Goal: Transaction & Acquisition: Book appointment/travel/reservation

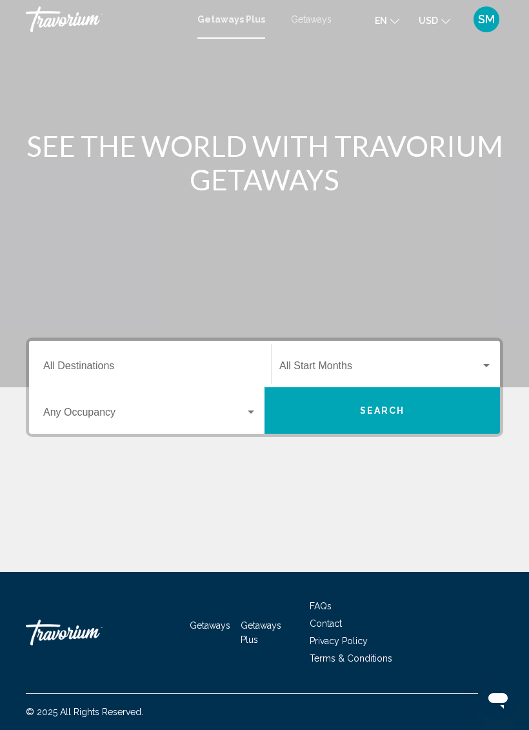
click at [478, 28] on div "SM" at bounding box center [486, 19] width 26 height 26
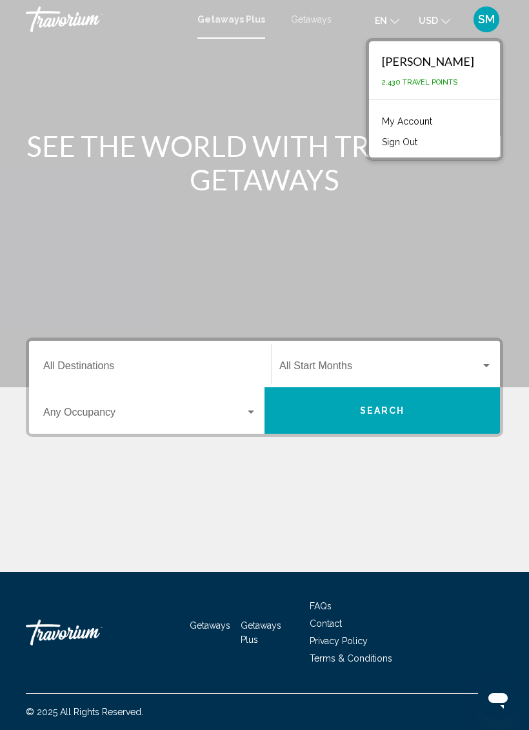
click at [450, 224] on div "Main content" at bounding box center [264, 193] width 529 height 387
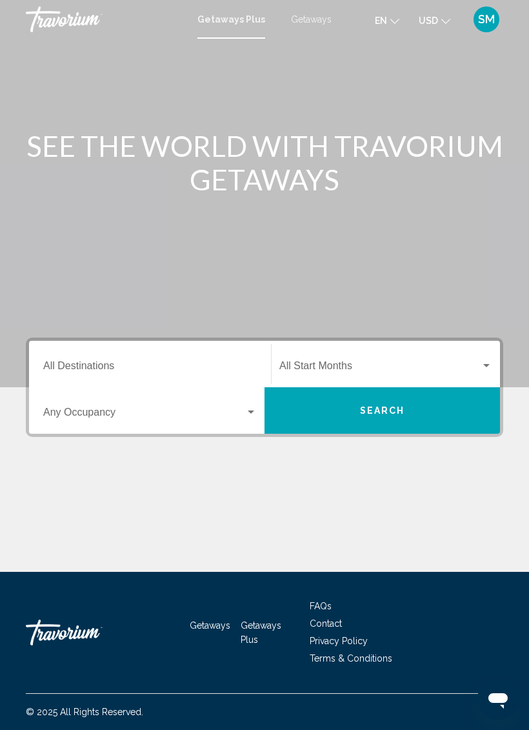
click at [188, 363] on input "Destination All Destinations" at bounding box center [150, 369] width 214 height 12
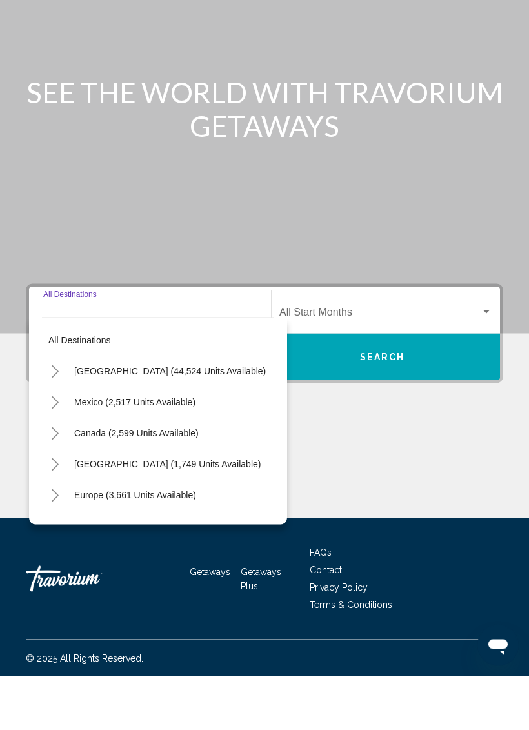
scroll to position [32, 0]
click at [54, 419] on icon "Toggle United States (44,524 units available)" at bounding box center [55, 425] width 10 height 13
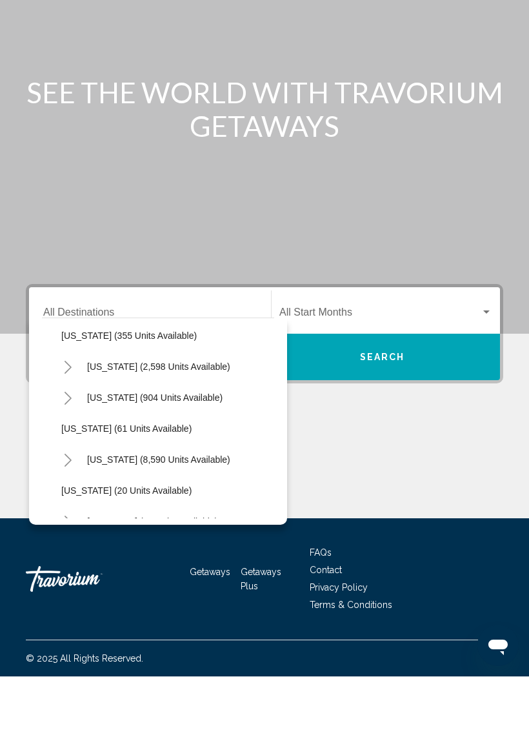
scroll to position [129, 0]
click at [72, 413] on icon "Toggle California (2,598 units available)" at bounding box center [68, 419] width 10 height 13
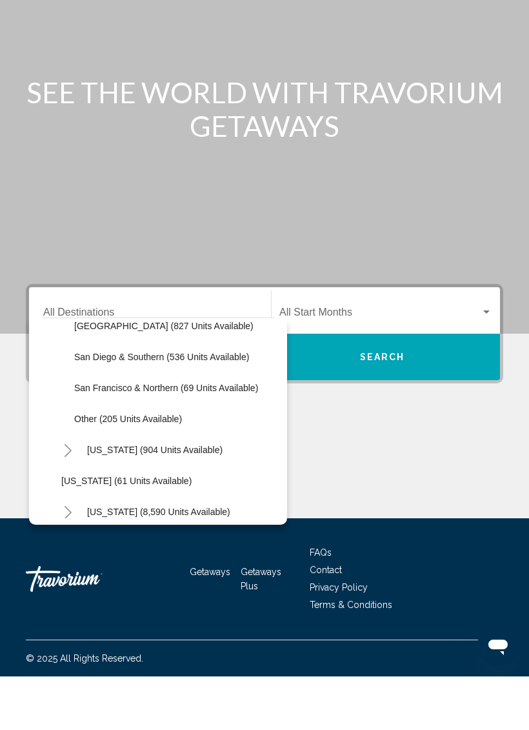
scroll to position [262, 0]
click at [214, 405] on span "San Diego & Southern (536 units available)" at bounding box center [161, 410] width 175 height 10
type input "**********"
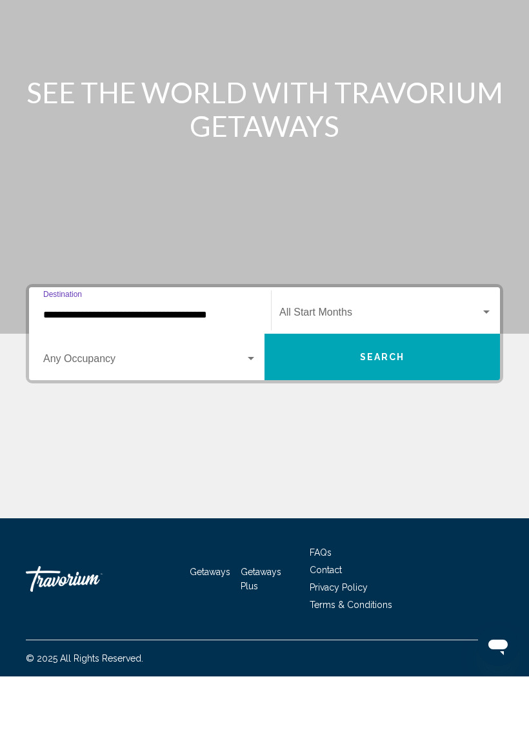
click at [344, 363] on span "Search widget" at bounding box center [379, 369] width 201 height 12
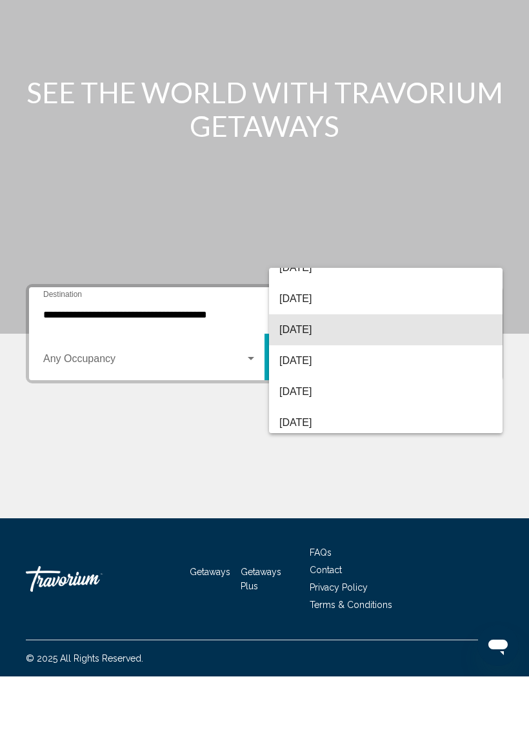
scroll to position [81, 0]
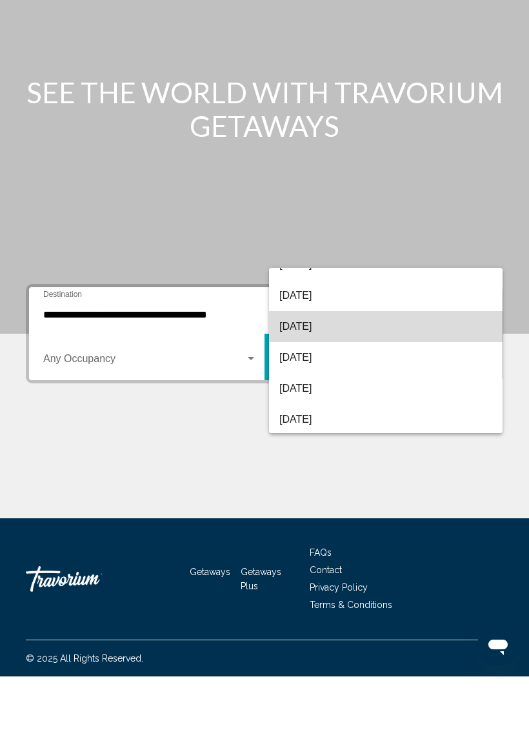
click at [363, 364] on span "[DATE]" at bounding box center [385, 379] width 213 height 31
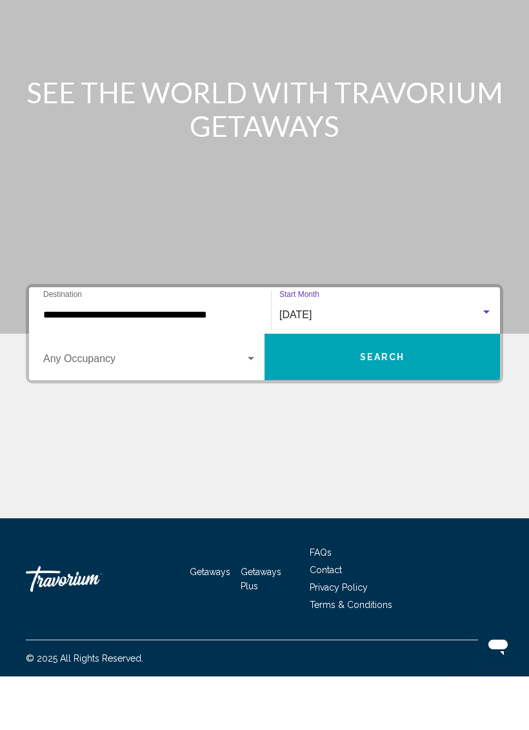
click at [210, 409] on span "Search widget" at bounding box center [144, 415] width 202 height 12
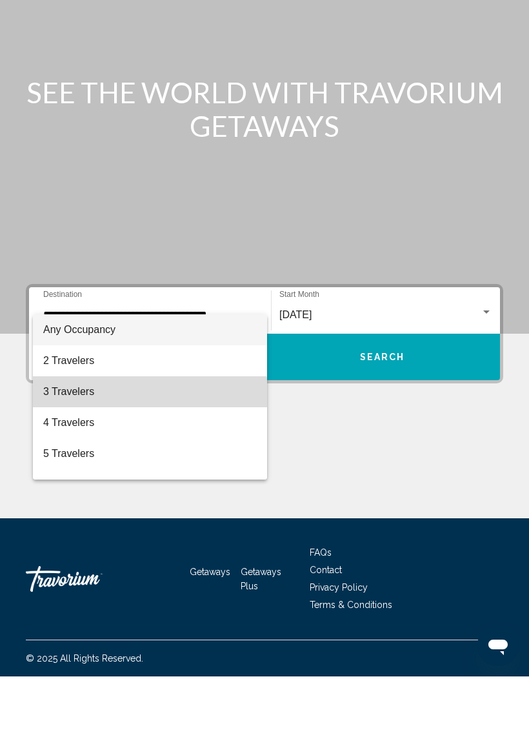
click at [117, 430] on span "3 Travelers" at bounding box center [150, 445] width 214 height 31
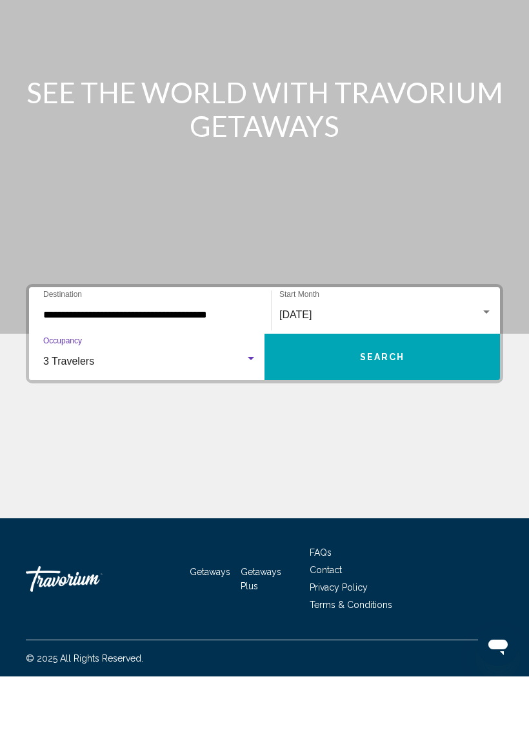
click at [350, 469] on div "Main content" at bounding box center [264, 517] width 477 height 97
click at [385, 406] on span "Search" at bounding box center [382, 411] width 45 height 10
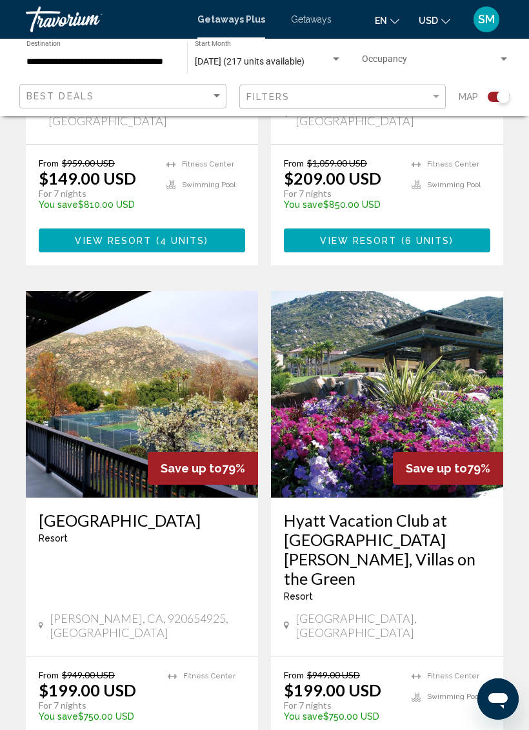
scroll to position [1591, 0]
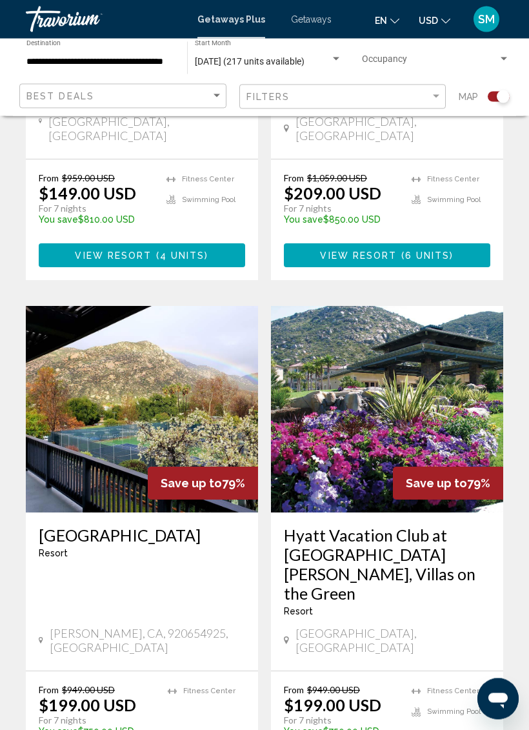
click at [68, 526] on h3 "[GEOGRAPHIC_DATA]" at bounding box center [142, 535] width 206 height 19
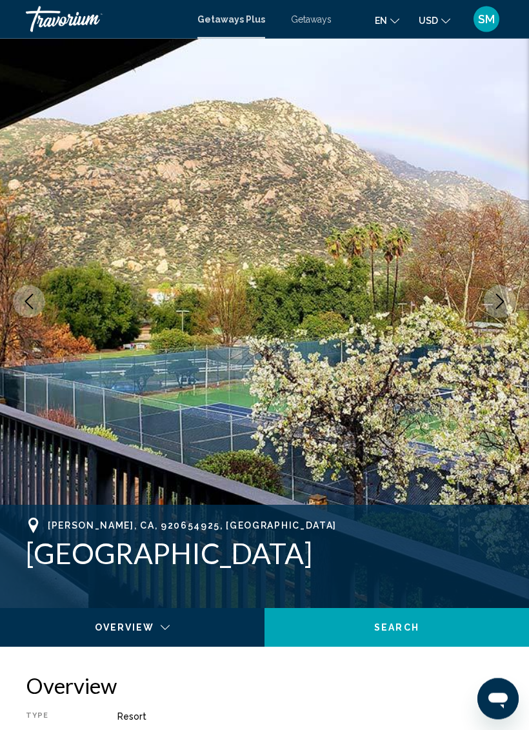
scroll to position [39, 0]
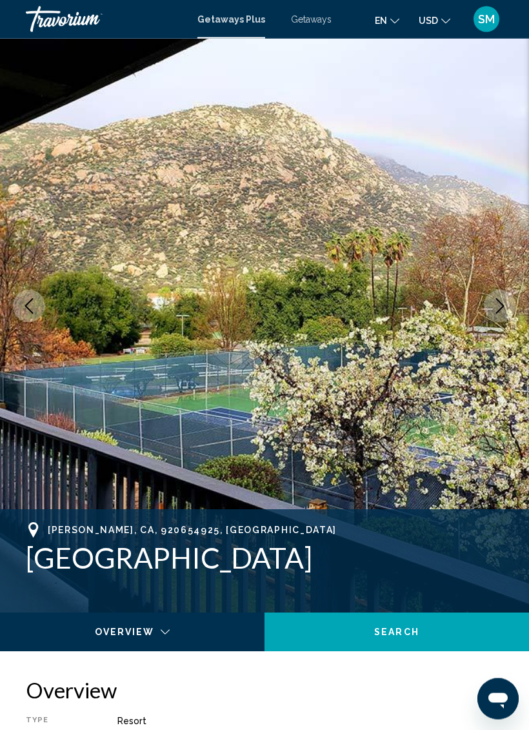
click at [495, 313] on icon "Next image" at bounding box center [499, 306] width 15 height 15
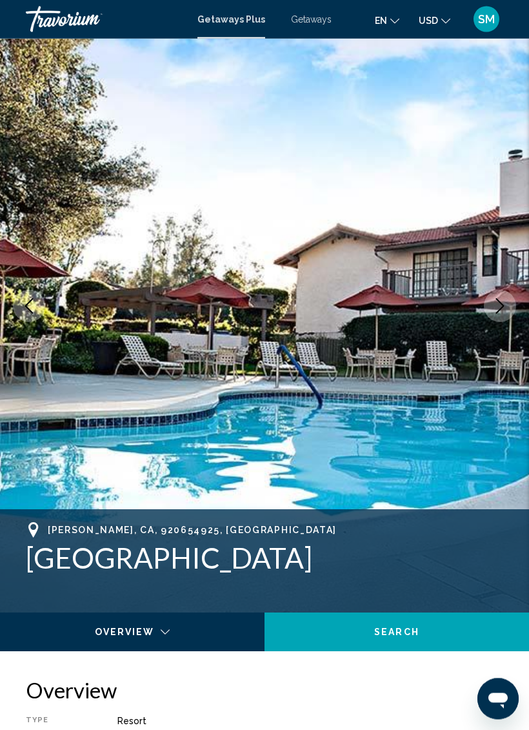
click at [490, 317] on button "Next image" at bounding box center [500, 306] width 32 height 32
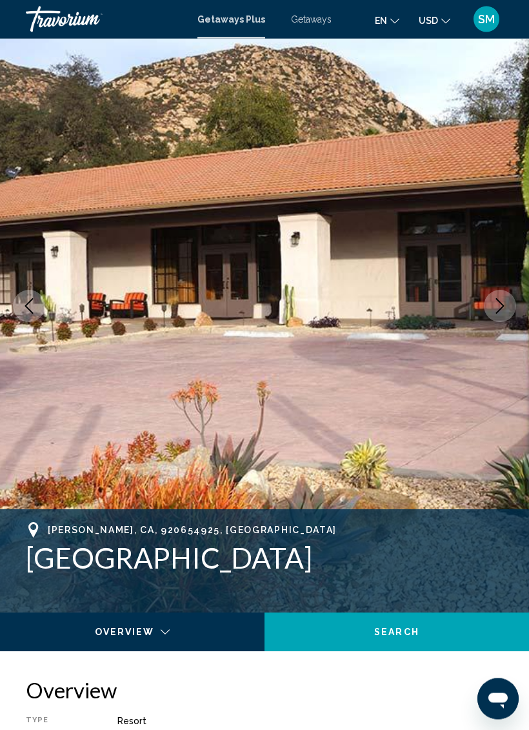
click at [494, 310] on icon "Next image" at bounding box center [499, 306] width 15 height 15
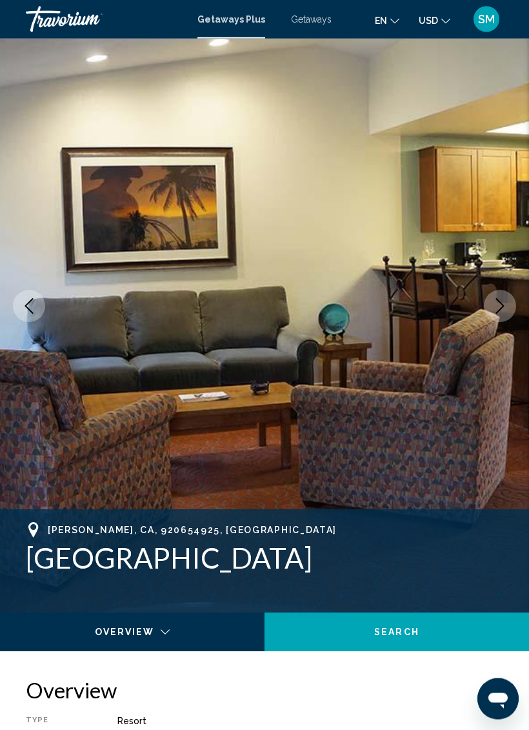
click at [501, 308] on icon "Next image" at bounding box center [499, 306] width 15 height 15
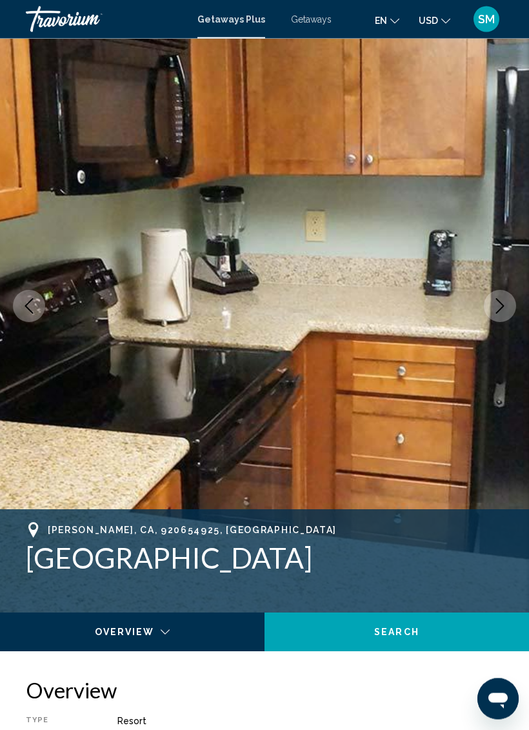
click at [500, 305] on icon "Next image" at bounding box center [499, 306] width 15 height 15
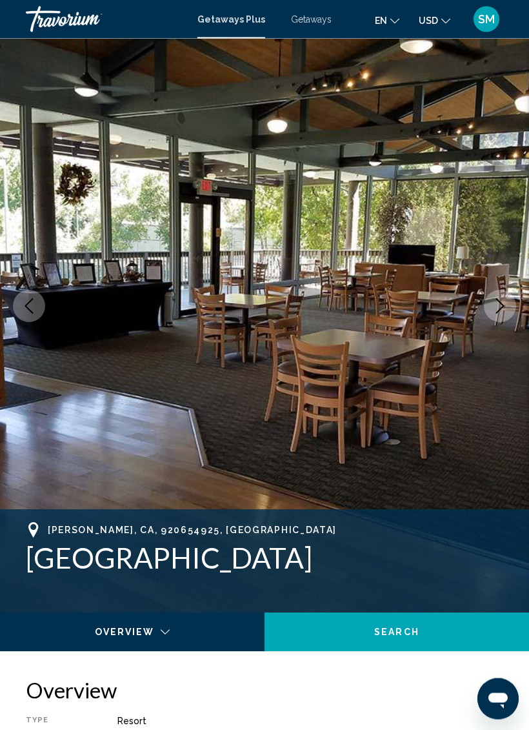
click at [495, 311] on icon "Next image" at bounding box center [499, 306] width 15 height 15
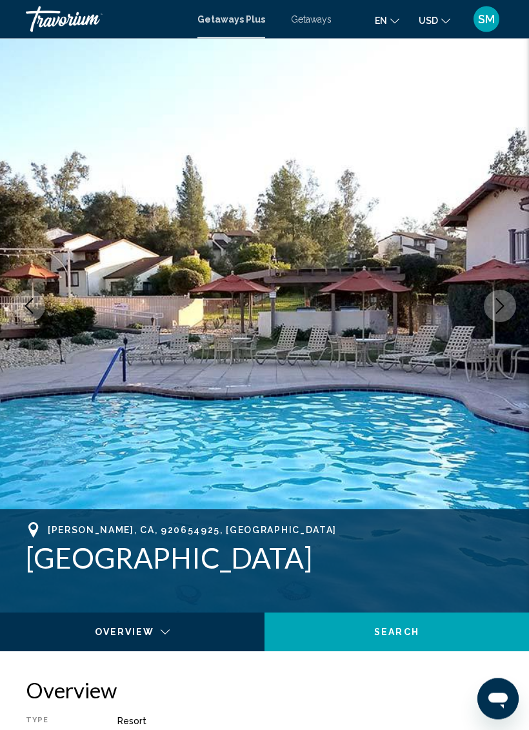
click at [498, 312] on icon "Next image" at bounding box center [500, 306] width 8 height 15
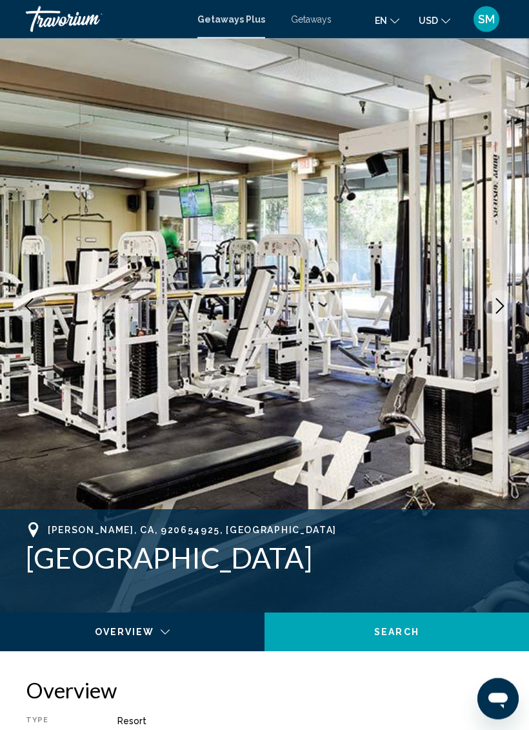
click at [492, 306] on icon "Next image" at bounding box center [499, 306] width 15 height 15
click at [486, 302] on button "Next image" at bounding box center [500, 306] width 32 height 32
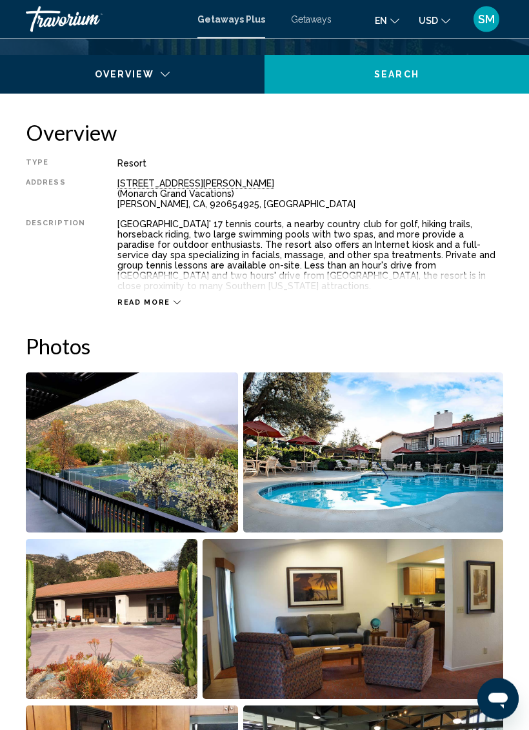
click at [161, 299] on span "Read more" at bounding box center [143, 303] width 53 height 8
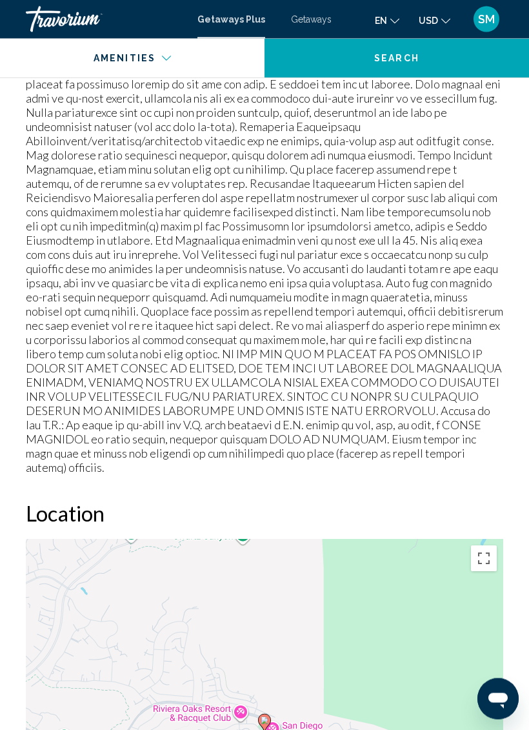
scroll to position [1872, 0]
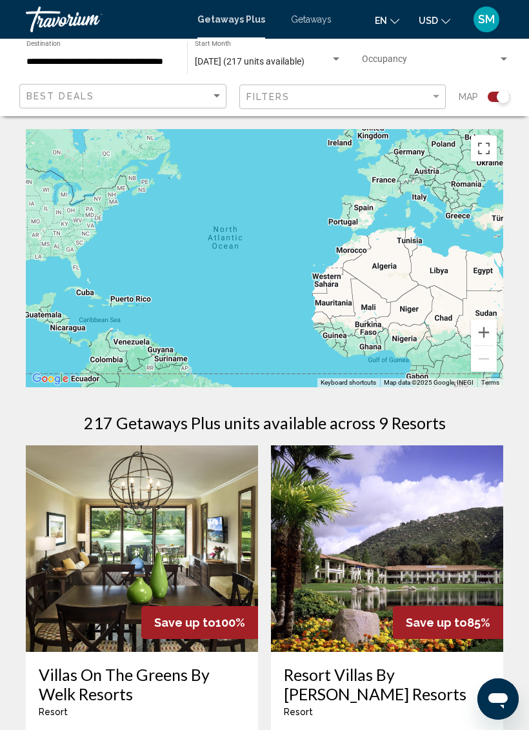
click at [148, 64] on input "**********" at bounding box center [100, 62] width 148 height 10
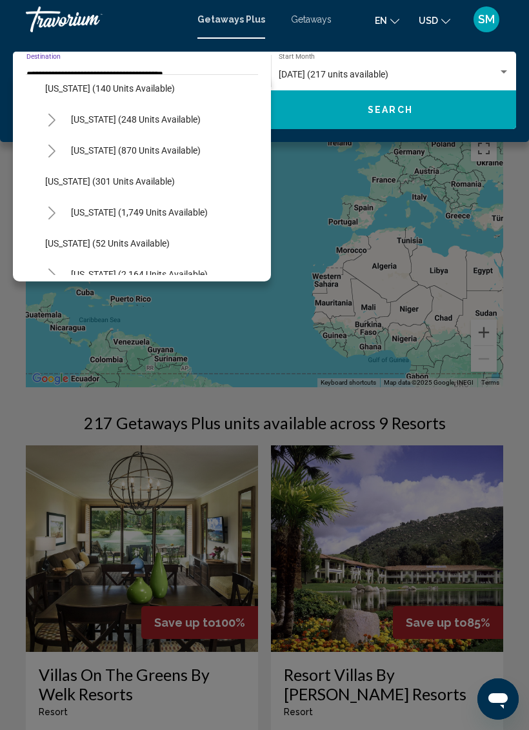
scroll to position [1062, 0]
click at [88, 172] on button "[US_STATE] (301 units available)" at bounding box center [110, 181] width 143 height 30
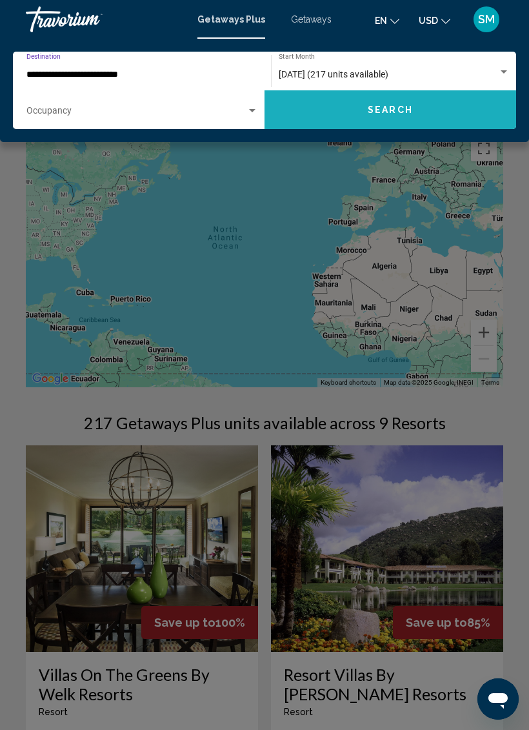
click at [439, 115] on button "Search" at bounding box center [390, 109] width 252 height 39
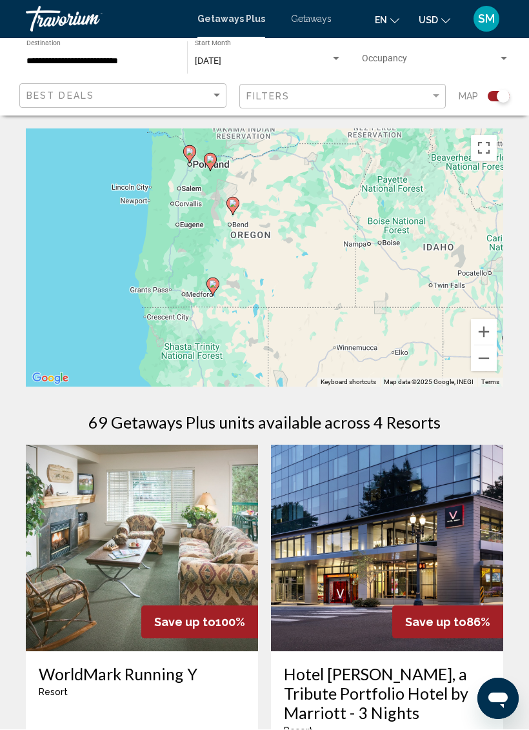
click at [487, 333] on button "Zoom in" at bounding box center [484, 332] width 26 height 26
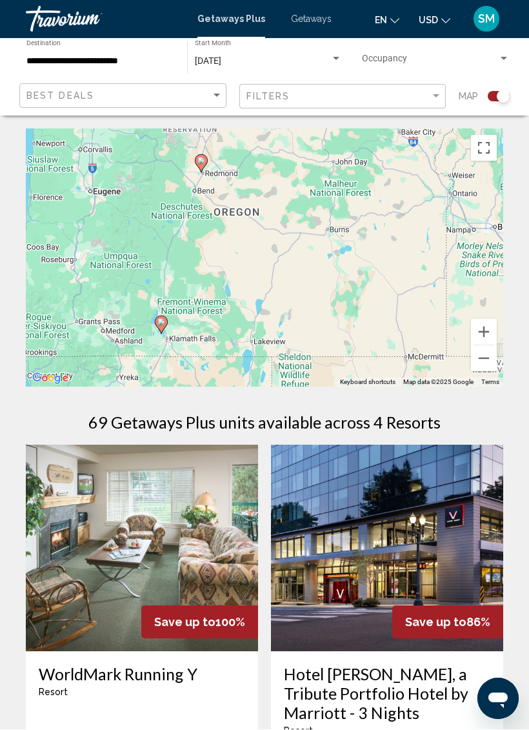
click at [490, 332] on button "Zoom in" at bounding box center [484, 332] width 26 height 26
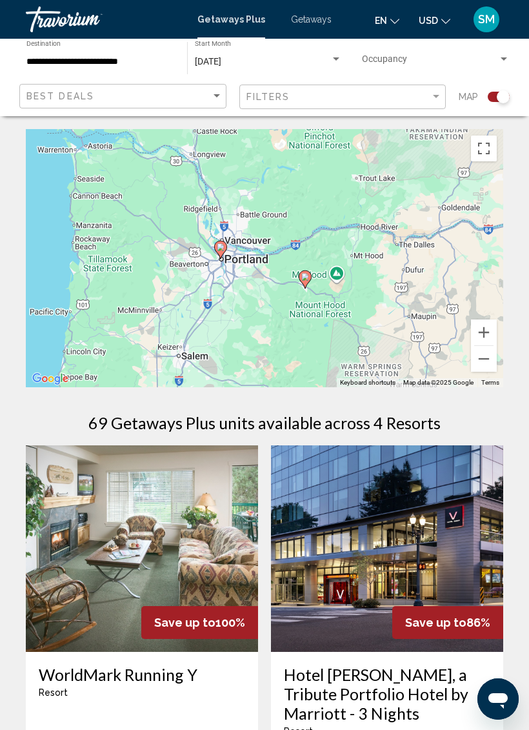
click at [487, 362] on button "Zoom out" at bounding box center [484, 359] width 26 height 26
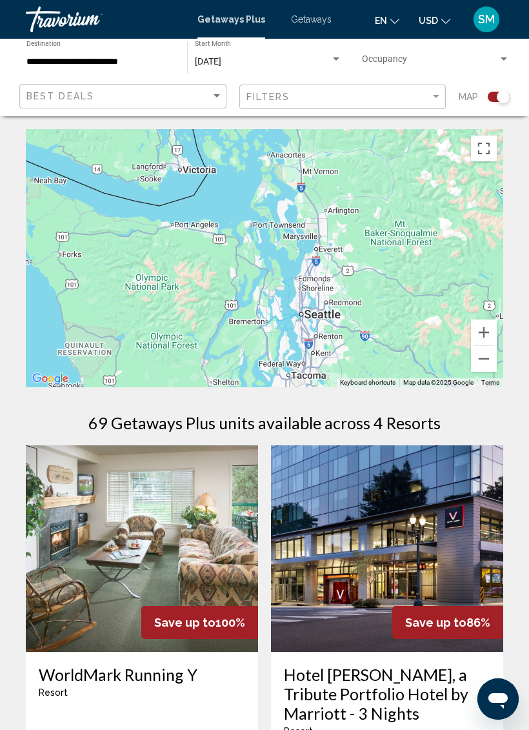
click at [481, 358] on button "Zoom out" at bounding box center [484, 359] width 26 height 26
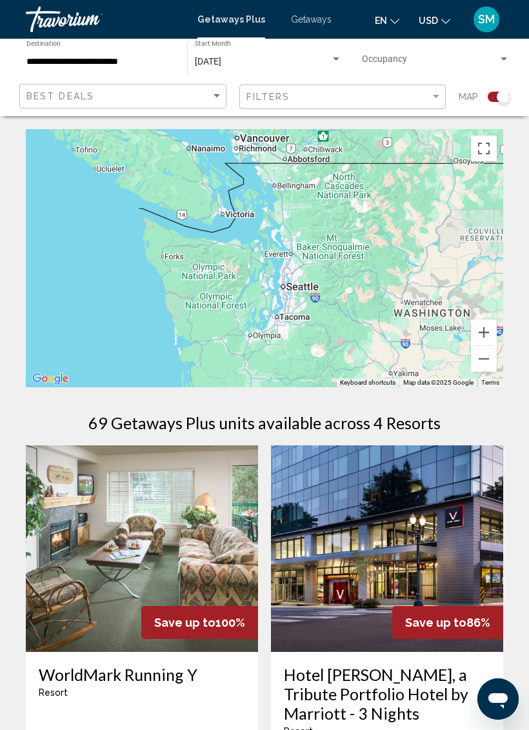
click at [483, 334] on button "Zoom in" at bounding box center [484, 332] width 26 height 26
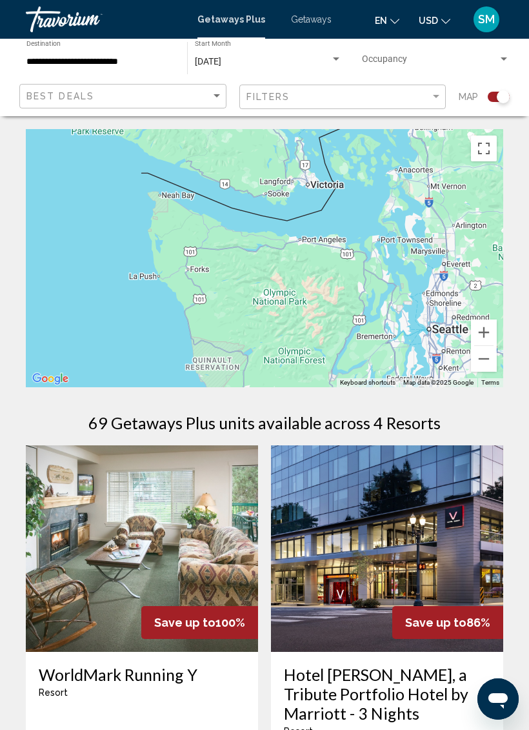
click at [123, 57] on input "**********" at bounding box center [100, 62] width 148 height 10
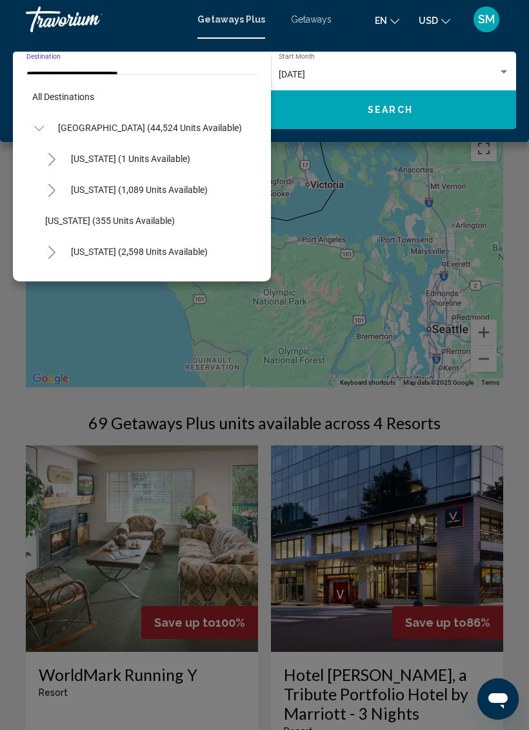
scroll to position [882, 0]
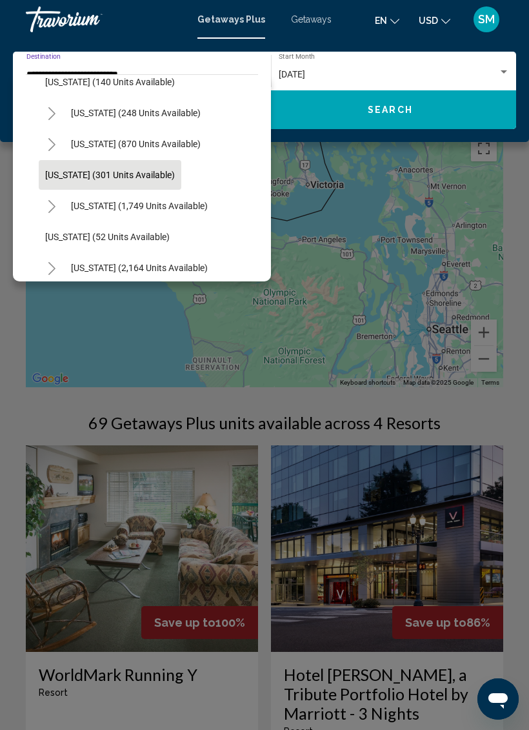
click at [52, 118] on icon "Toggle New York (248 units available)" at bounding box center [52, 113] width 10 height 13
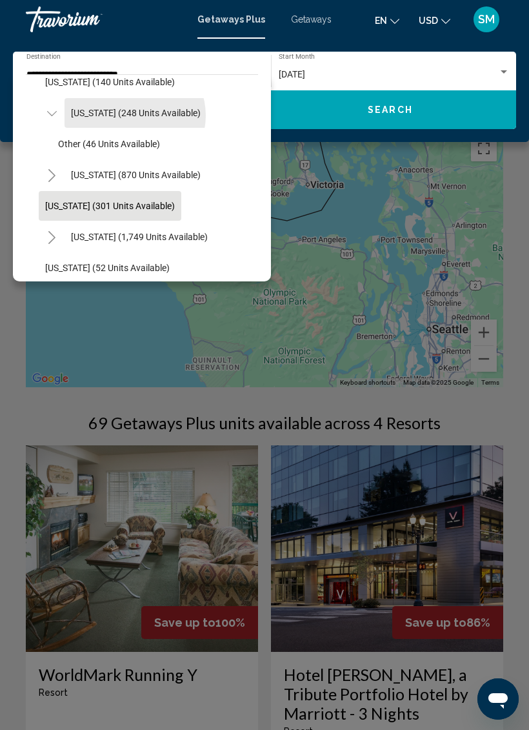
click at [135, 116] on span "[US_STATE] (248 units available)" at bounding box center [136, 113] width 130 height 10
type input "**********"
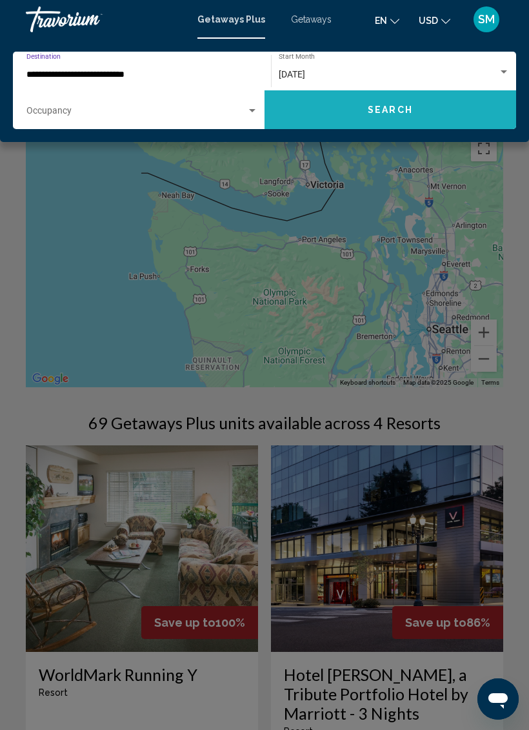
click at [421, 111] on button "Search" at bounding box center [390, 109] width 252 height 39
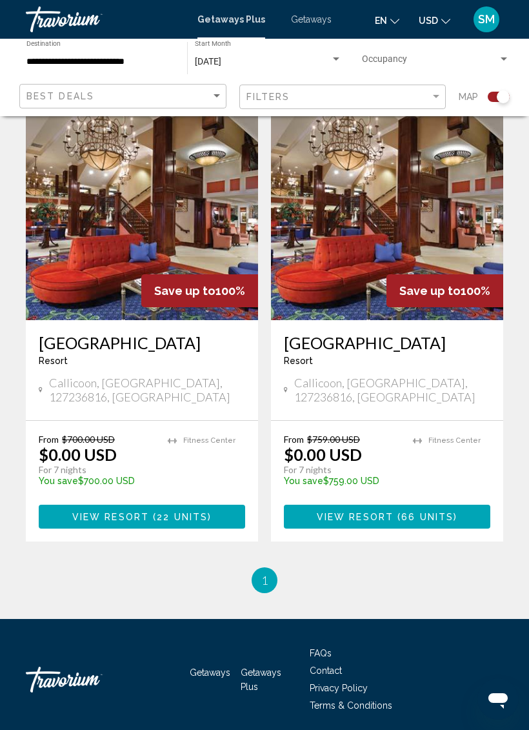
scroll to position [337, 0]
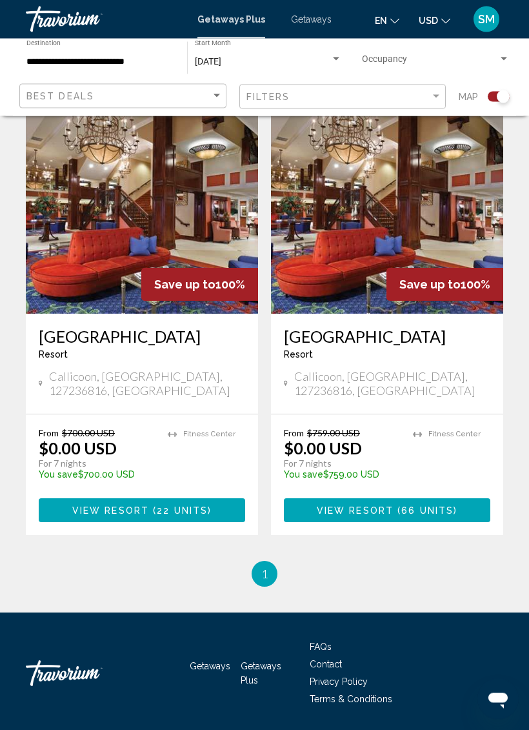
click at [410, 327] on h3 "[GEOGRAPHIC_DATA]" at bounding box center [387, 336] width 206 height 19
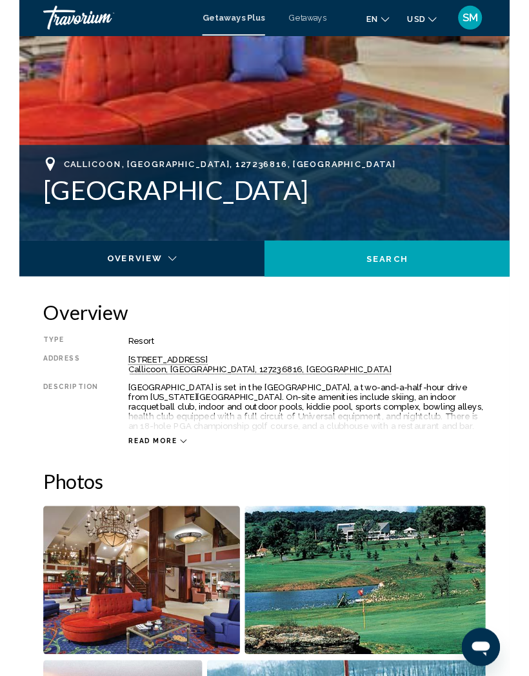
scroll to position [393, 0]
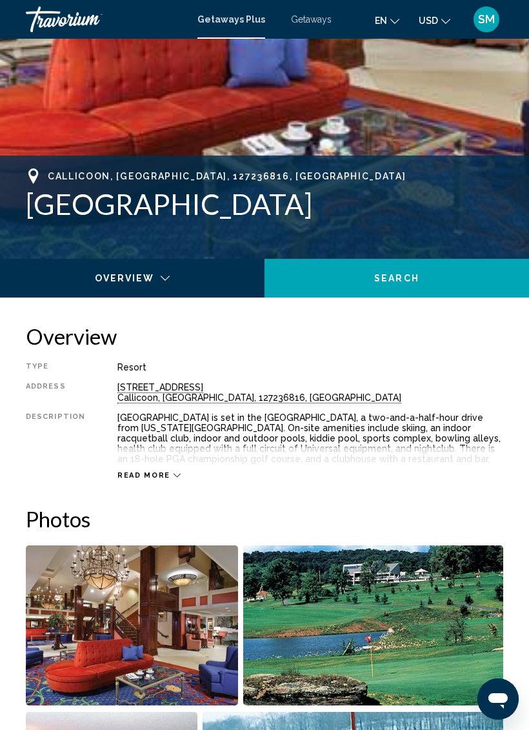
click at [176, 392] on div "[STREET_ADDRESS]" at bounding box center [310, 392] width 386 height 21
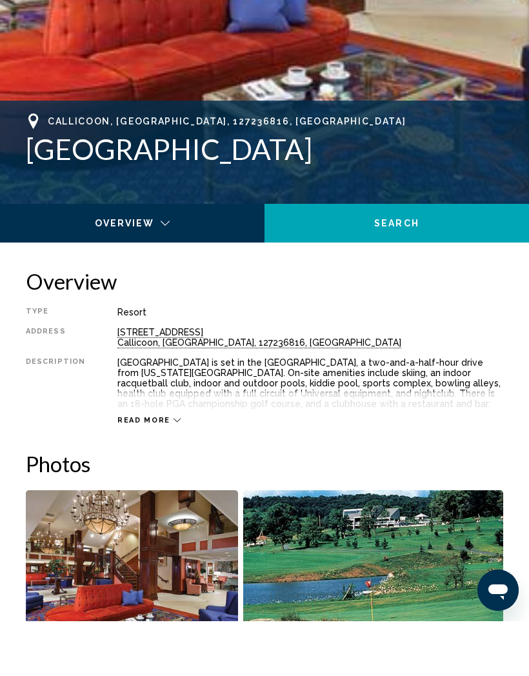
click at [154, 471] on span "Read more" at bounding box center [143, 475] width 53 height 8
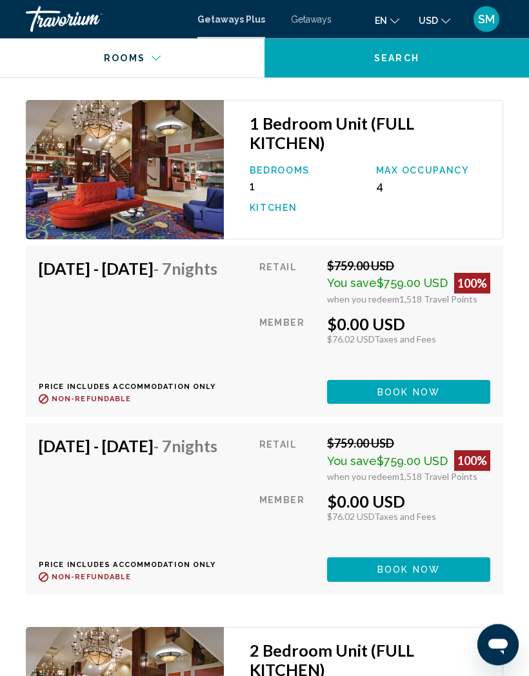
scroll to position [3357, 0]
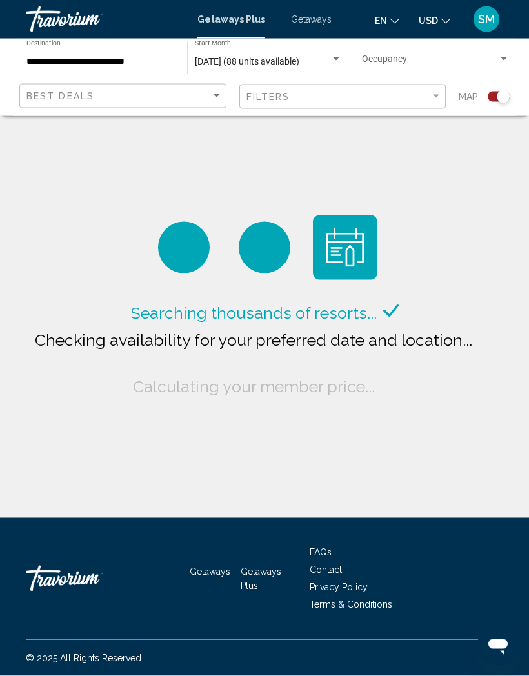
scroll to position [6, 0]
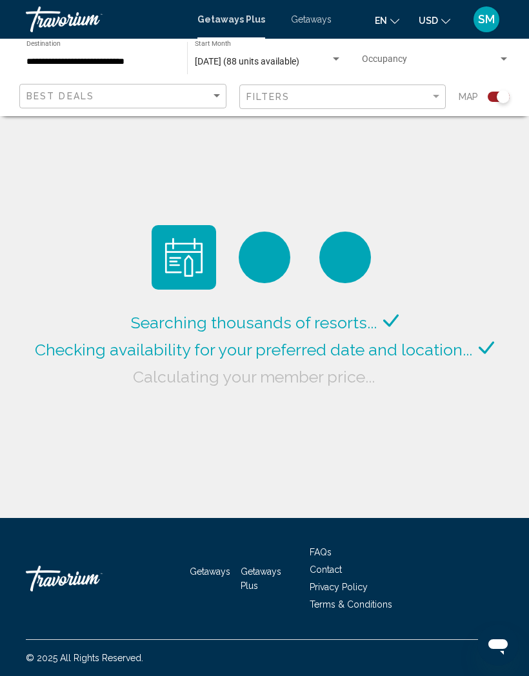
click at [130, 61] on input "**********" at bounding box center [100, 62] width 148 height 10
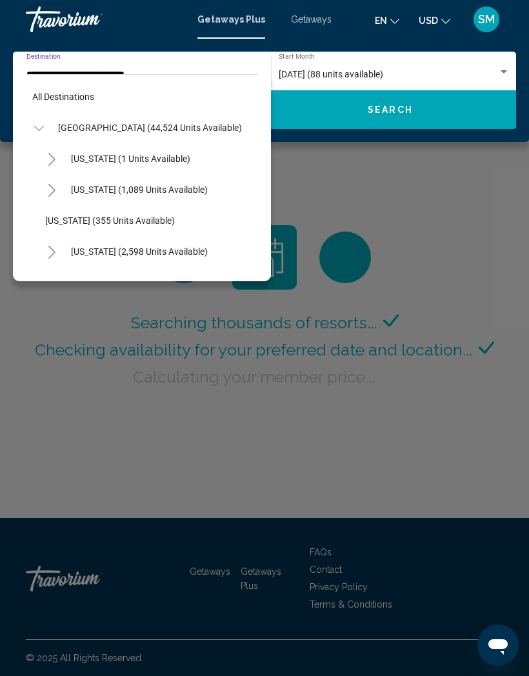
scroll to position [820, 0]
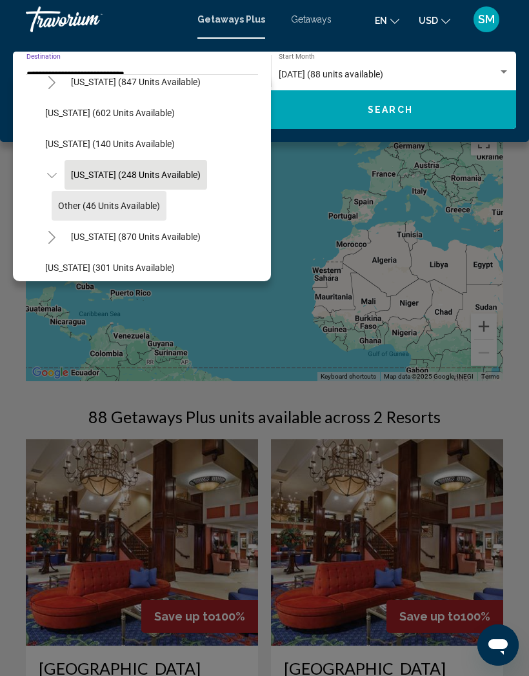
click at [132, 204] on span "Other (46 units available)" at bounding box center [109, 206] width 102 height 10
type input "**********"
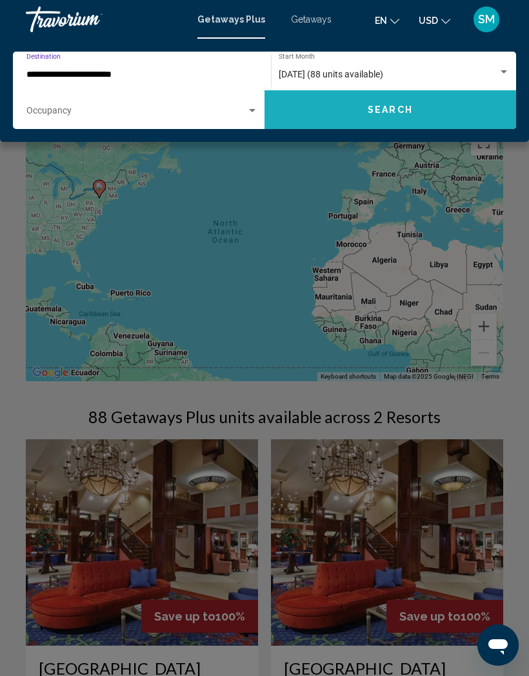
click at [349, 115] on button "Search" at bounding box center [390, 109] width 252 height 39
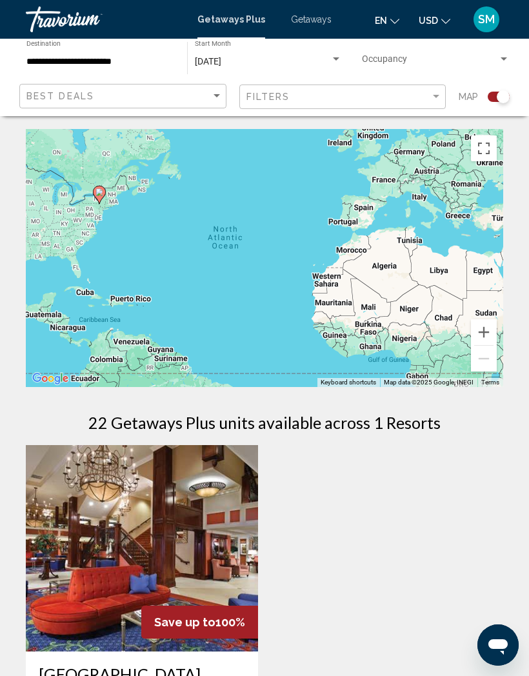
click at [299, 61] on div "[DATE]" at bounding box center [262, 62] width 135 height 10
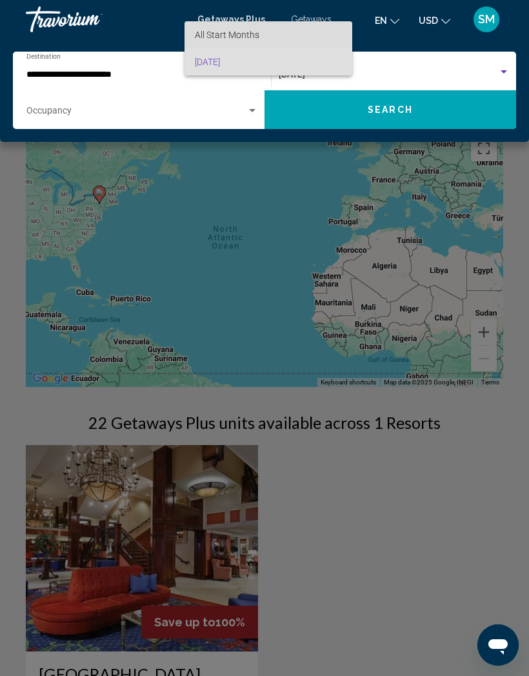
click at [303, 34] on span "All Start Months" at bounding box center [268, 34] width 147 height 27
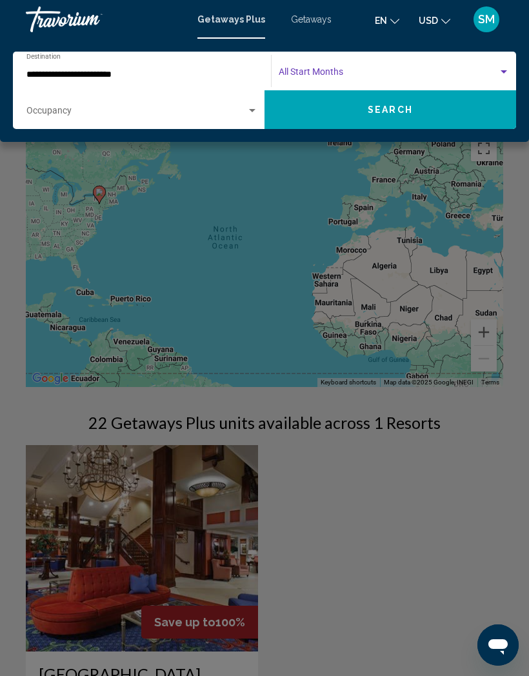
click at [406, 105] on span "Search" at bounding box center [390, 110] width 45 height 10
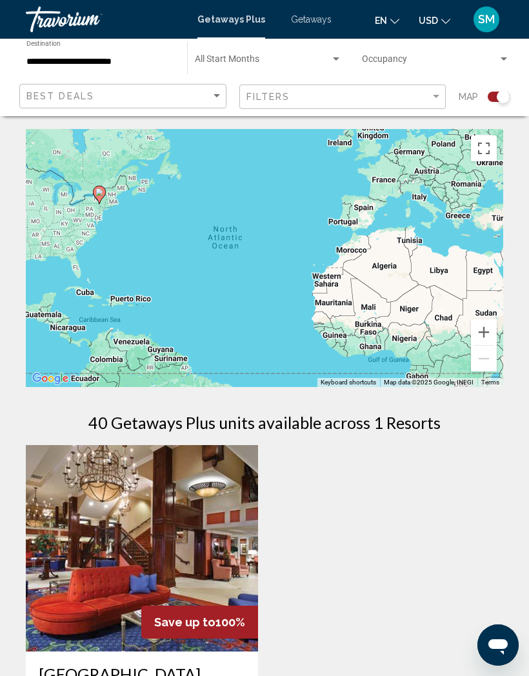
click at [308, 23] on span "Getaways" at bounding box center [311, 19] width 41 height 10
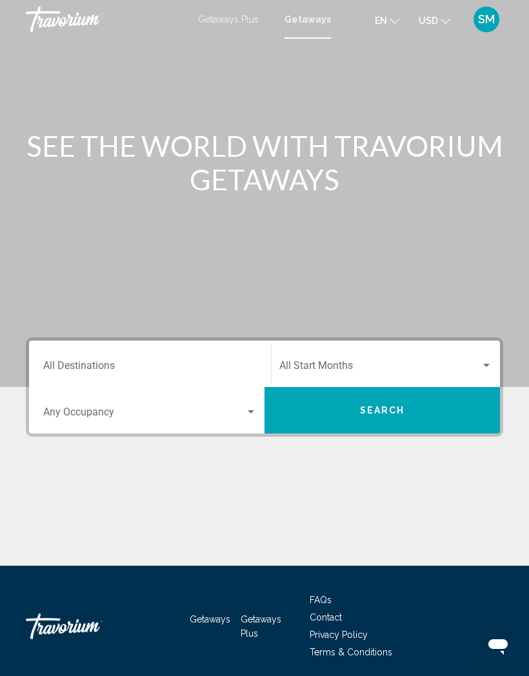
click at [176, 364] on input "Destination All Destinations" at bounding box center [150, 369] width 214 height 12
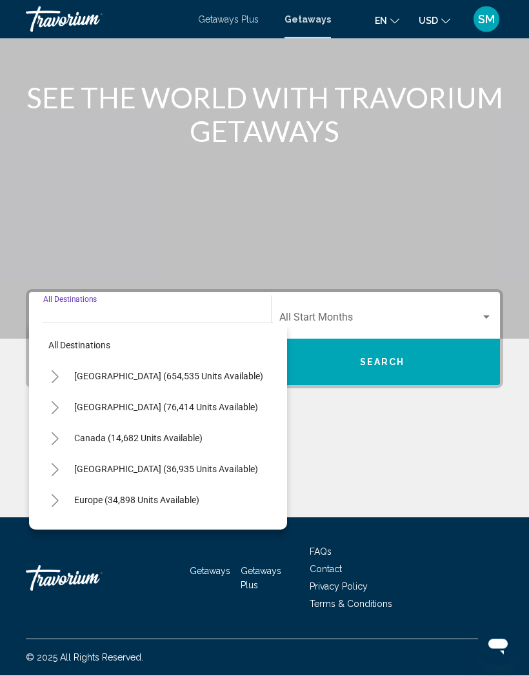
scroll to position [54, 0]
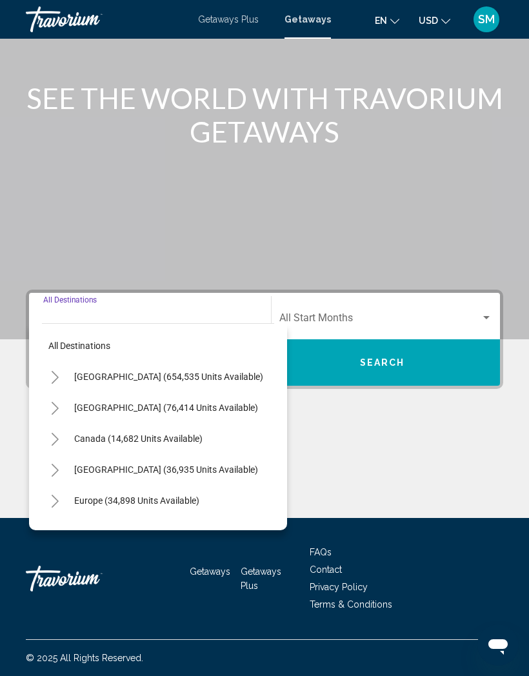
click at [43, 371] on button "Toggle United States (654,535 units available)" at bounding box center [55, 377] width 26 height 26
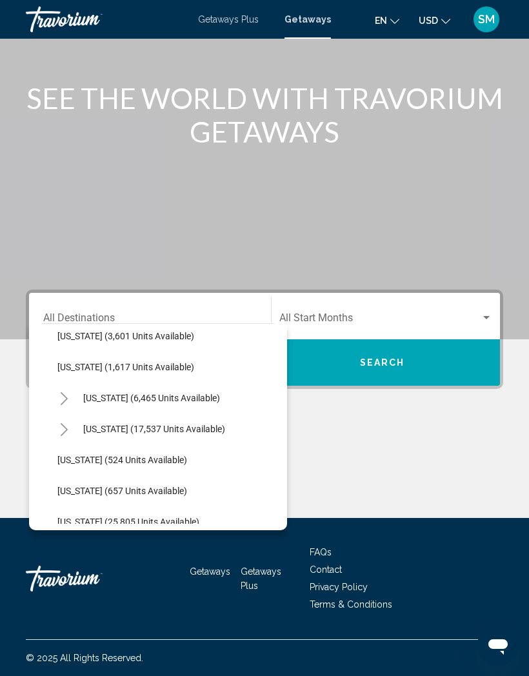
scroll to position [874, 4]
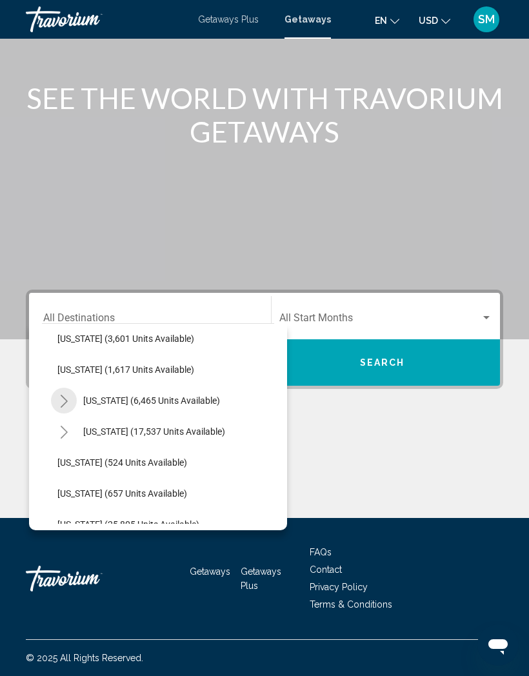
click at [61, 398] on icon "Toggle New York (6,465 units available)" at bounding box center [64, 401] width 10 height 13
click at [70, 426] on span "[US_STATE] (5,204 units available)" at bounding box center [138, 431] width 137 height 10
type input "**********"
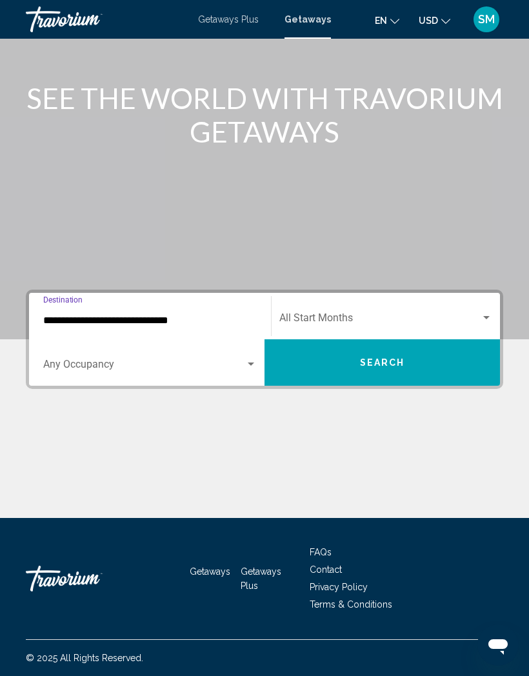
click at [354, 355] on button "Search" at bounding box center [381, 362] width 235 height 46
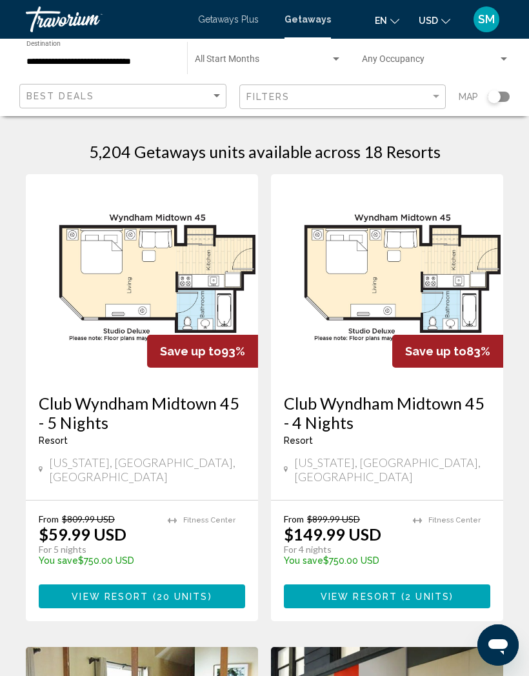
click at [164, 293] on img "Main content" at bounding box center [142, 277] width 232 height 206
click at [164, 592] on span "20 units" at bounding box center [183, 597] width 52 height 10
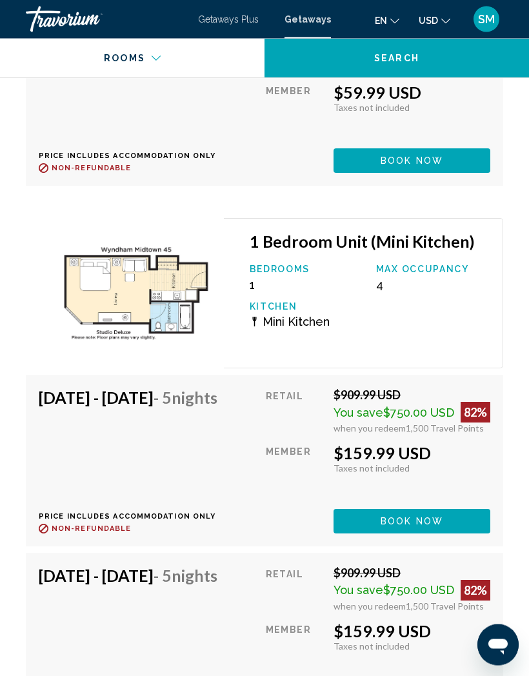
scroll to position [3249, 0]
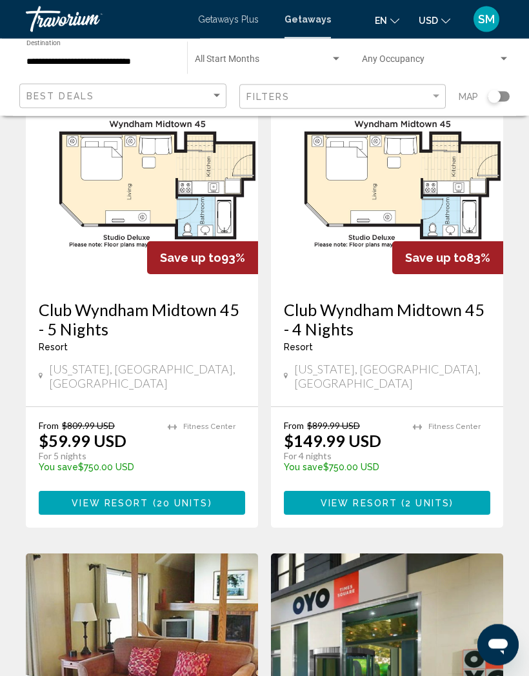
scroll to position [94, 0]
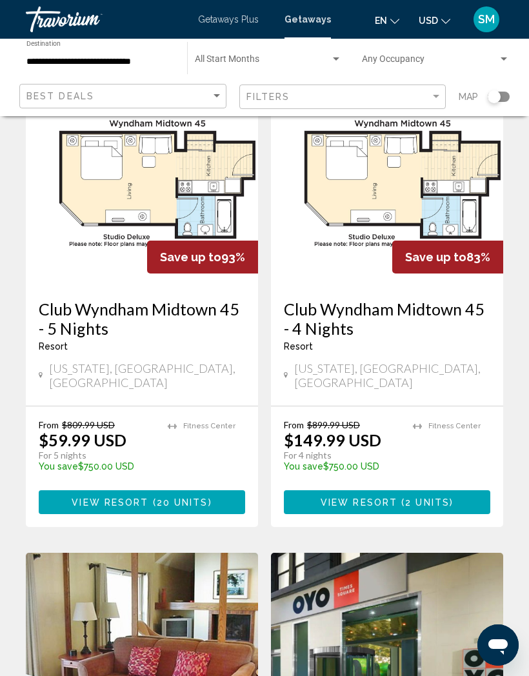
click at [335, 299] on h3 "Club Wyndham Midtown 45 - 4 Nights" at bounding box center [387, 318] width 206 height 39
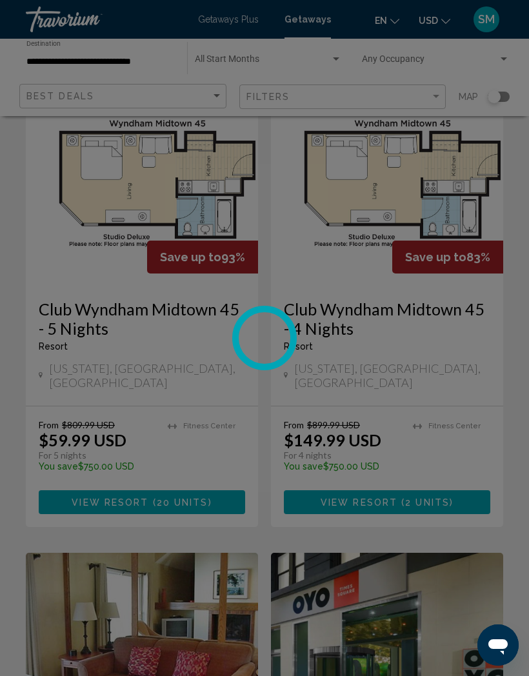
click at [444, 452] on div at bounding box center [264, 338] width 529 height 676
click at [78, 465] on div at bounding box center [264, 338] width 529 height 676
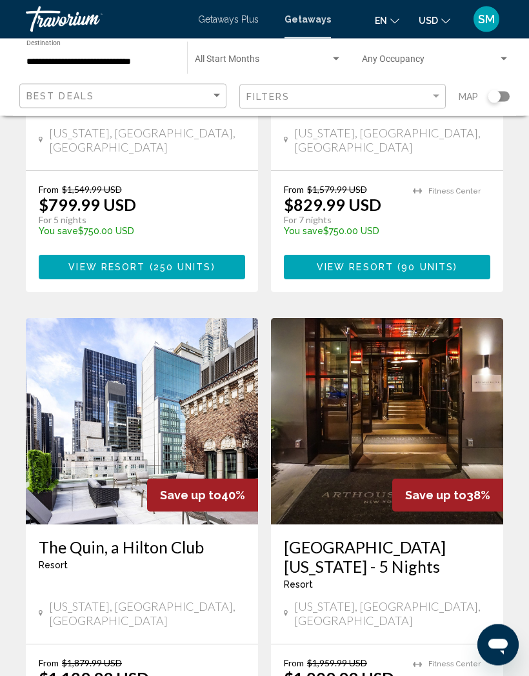
scroll to position [2260, 0]
